Goal: Task Accomplishment & Management: Manage account settings

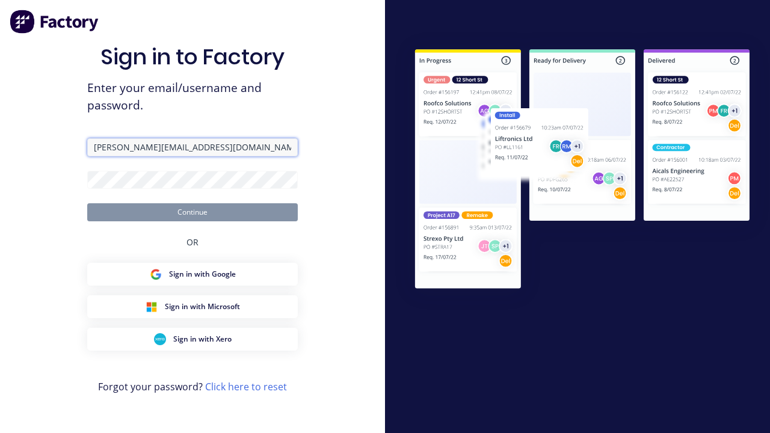
type input "harold+auto@factory.app"
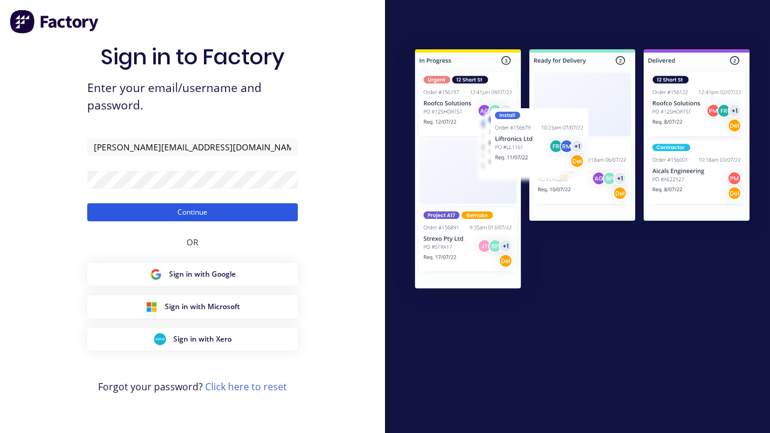
click at [193, 212] on button "Continue" at bounding box center [192, 212] width 211 height 18
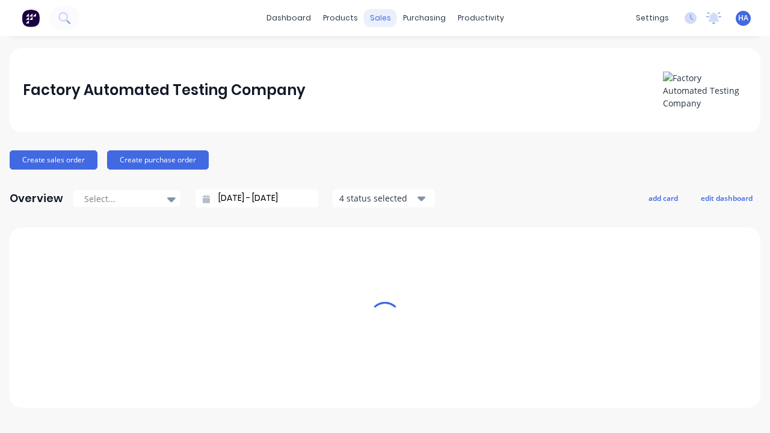
click at [380, 18] on div "sales" at bounding box center [380, 18] width 33 height 18
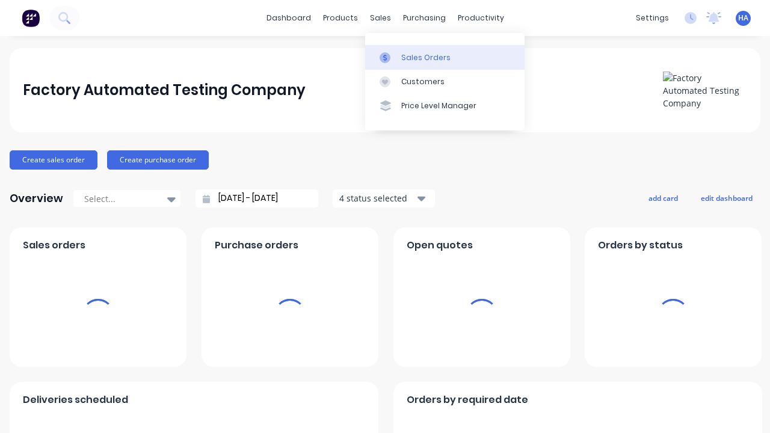
click at [445, 57] on div "Sales Orders" at bounding box center [425, 57] width 49 height 11
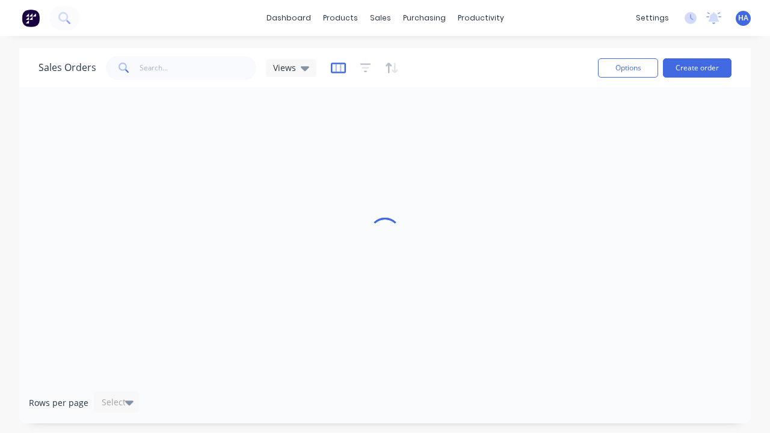
click at [336, 67] on icon "button" at bounding box center [338, 68] width 15 height 12
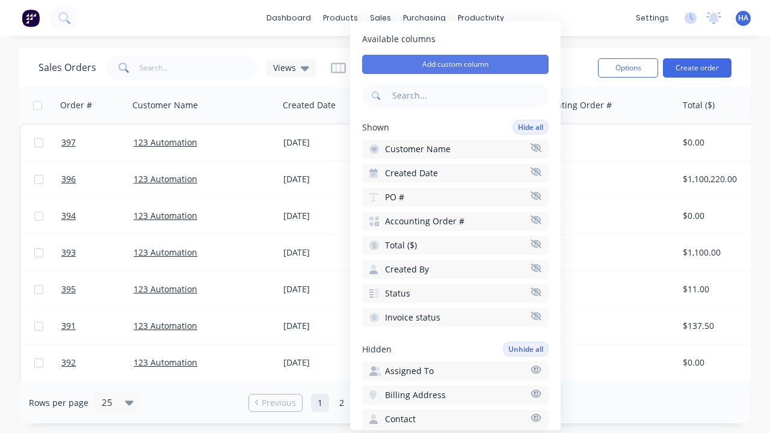
click at [456, 64] on button "Add custom column" at bounding box center [455, 64] width 187 height 19
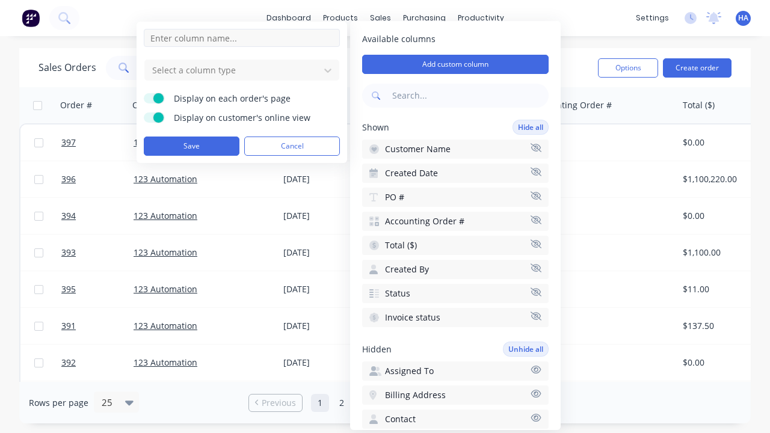
click at [242, 38] on input at bounding box center [242, 38] width 196 height 18
type input "New Custom Phone Column"
click at [232, 70] on div at bounding box center [232, 70] width 162 height 15
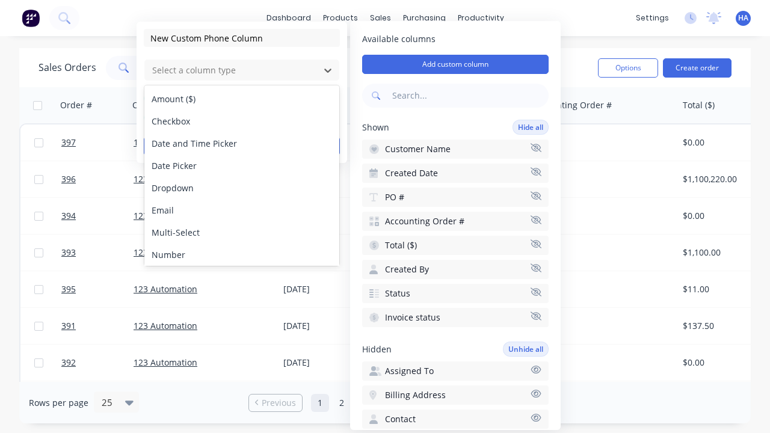
click at [242, 266] on div "Phone" at bounding box center [241, 277] width 195 height 22
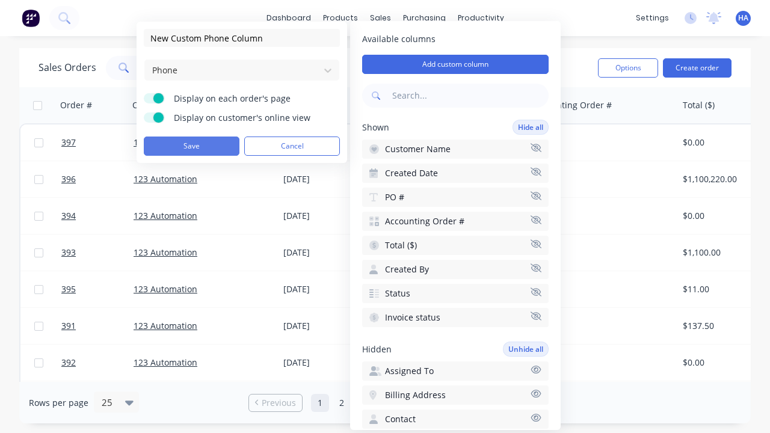
click at [191, 146] on button "Save" at bounding box center [192, 146] width 96 height 19
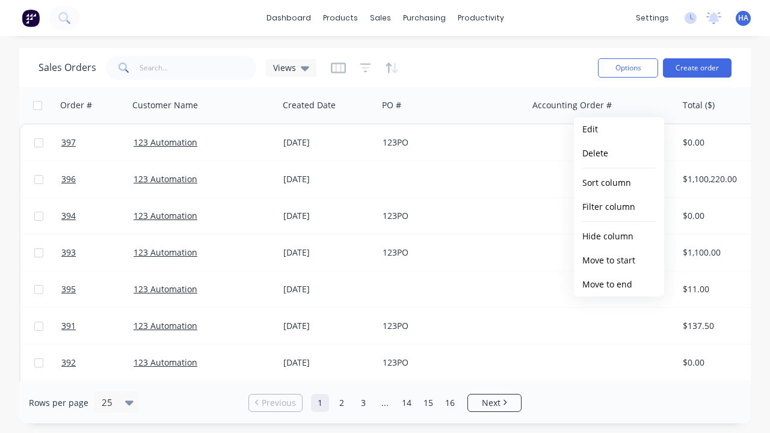
scroll to position [0, 575]
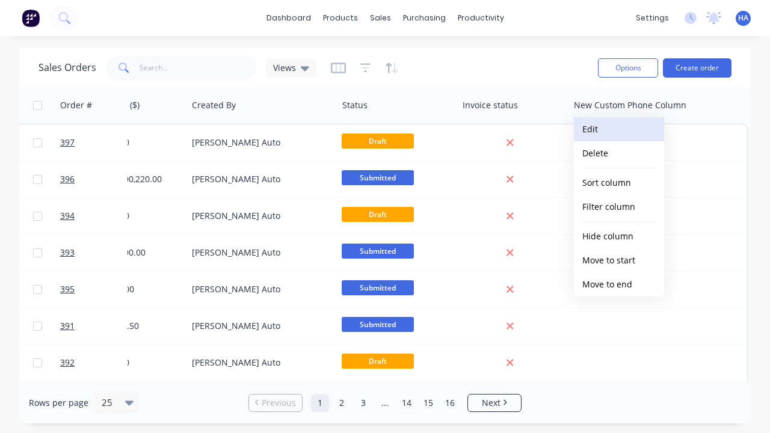
click at [619, 129] on button "Edit" at bounding box center [619, 129] width 90 height 24
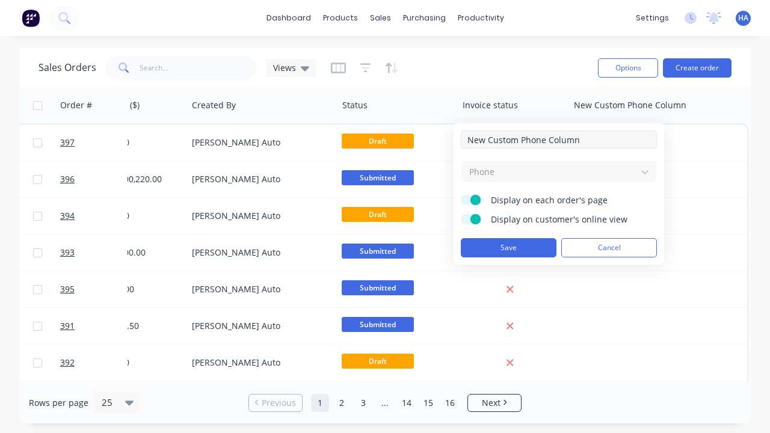
click at [559, 140] on input "New Custom Phone Column" at bounding box center [559, 140] width 196 height 18
type input "New Custom Phone Column - Updated"
click at [508, 248] on button "Save" at bounding box center [509, 247] width 96 height 19
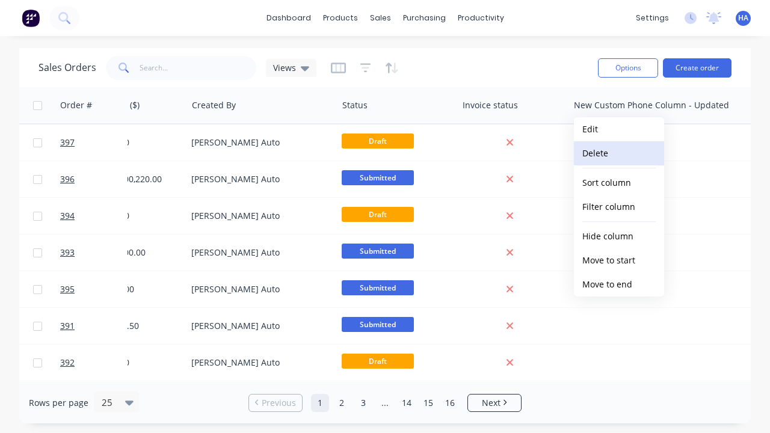
click at [619, 153] on button "Delete" at bounding box center [619, 153] width 90 height 24
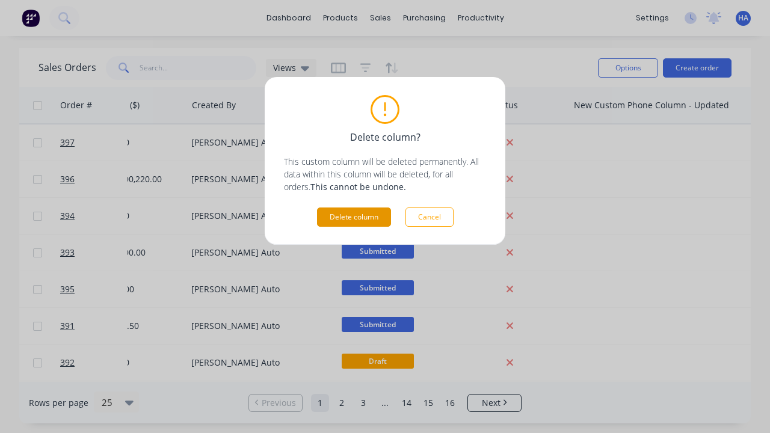
click at [354, 217] on button "Delete column" at bounding box center [354, 217] width 74 height 19
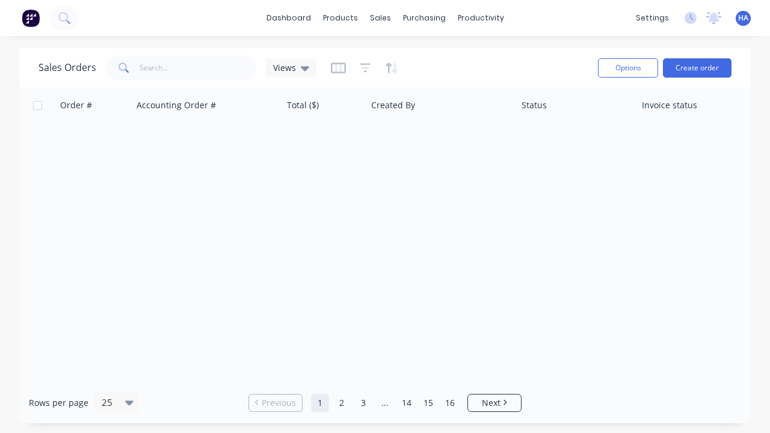
scroll to position [0, 396]
